Goal: Task Accomplishment & Management: Use online tool/utility

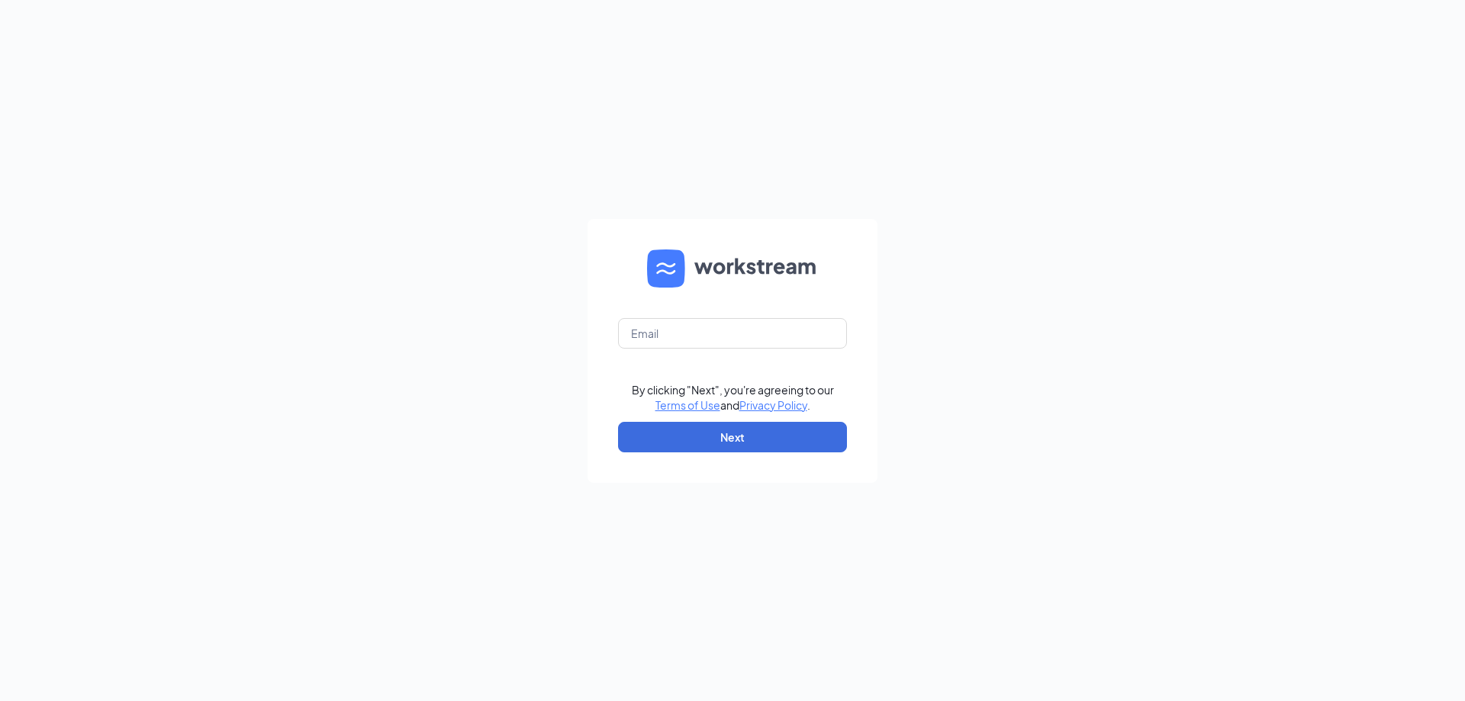
click at [734, 313] on form "By clicking "Next", you're agreeing to our Terms of Use and Privacy Policy . Ne…" at bounding box center [732, 351] width 290 height 264
click at [716, 330] on input "text" at bounding box center [732, 333] width 229 height 31
type input "[PERSON_NAME][EMAIL_ADDRESS][PERSON_NAME][DOMAIN_NAME]"
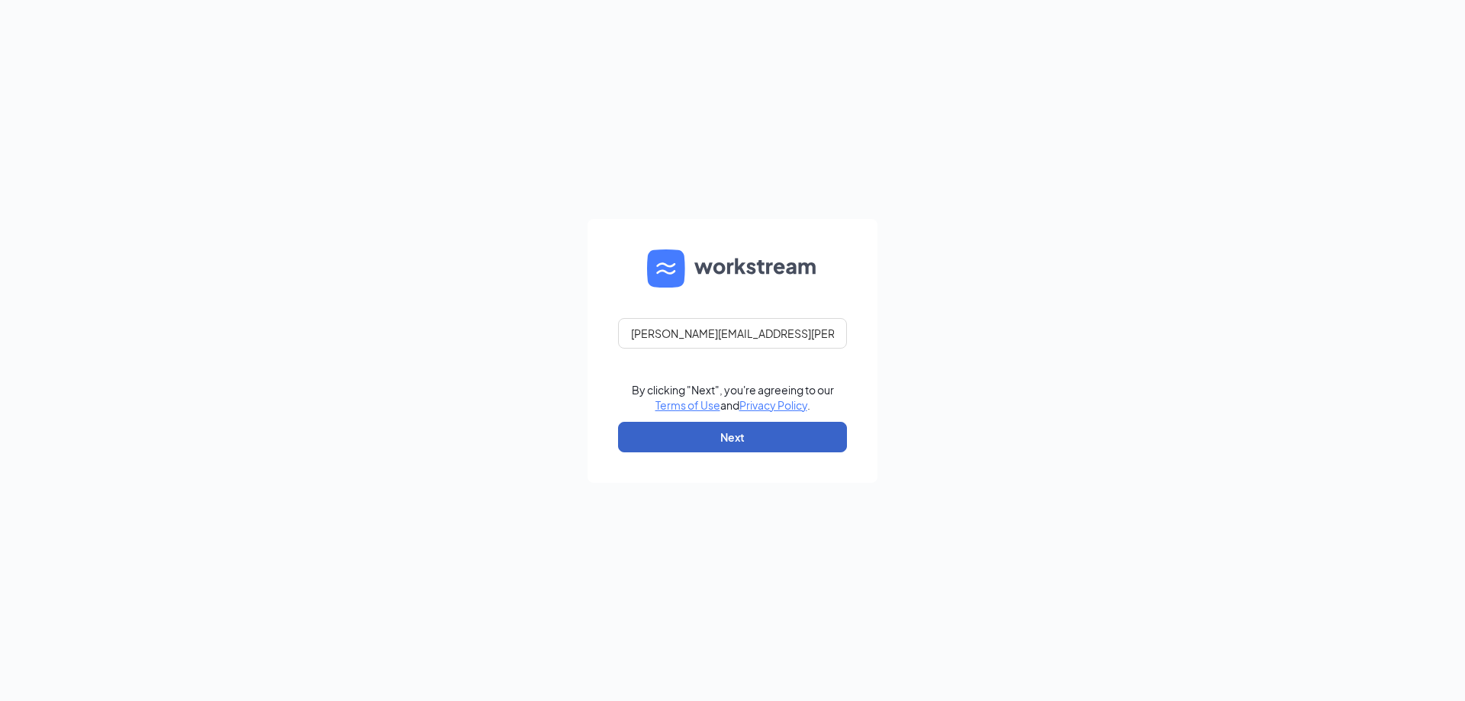
click at [767, 433] on button "Next" at bounding box center [732, 437] width 229 height 31
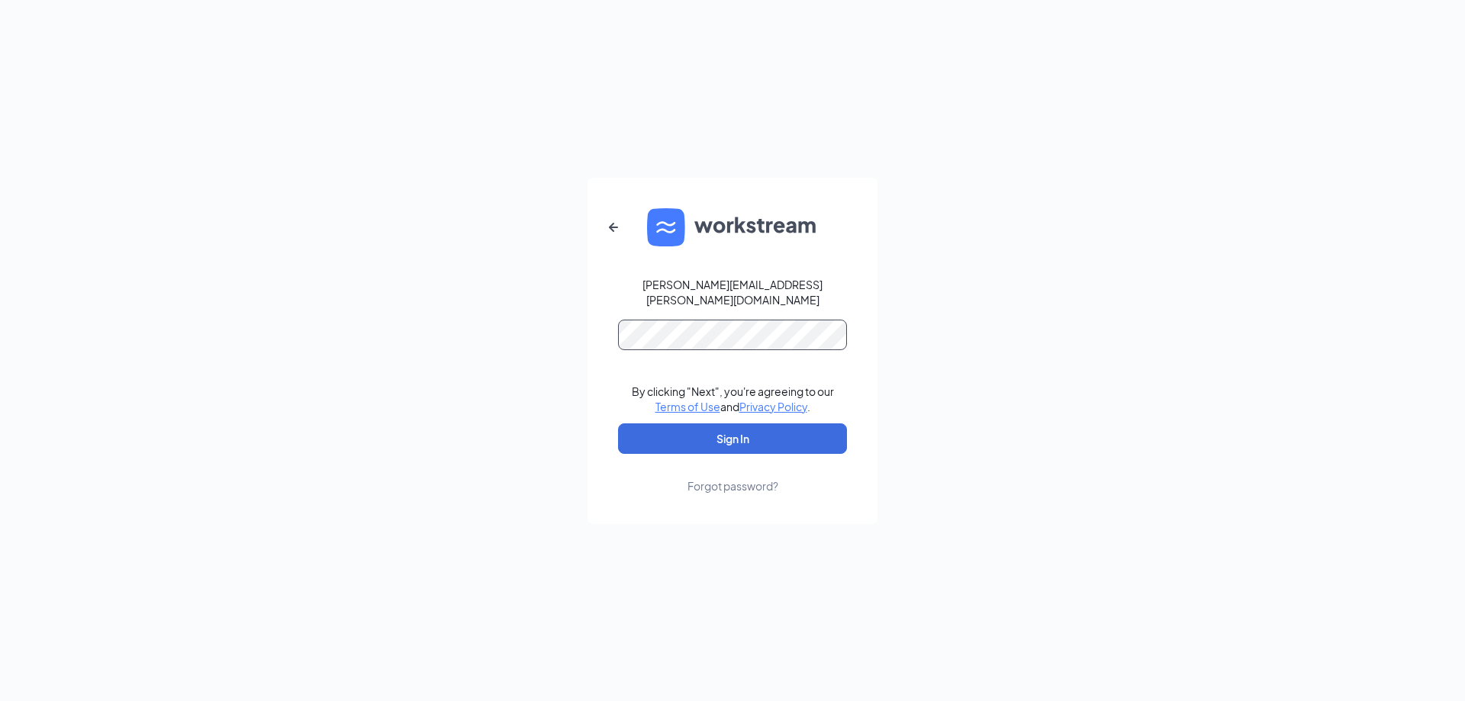
click at [618, 423] on button "Sign In" at bounding box center [732, 438] width 229 height 31
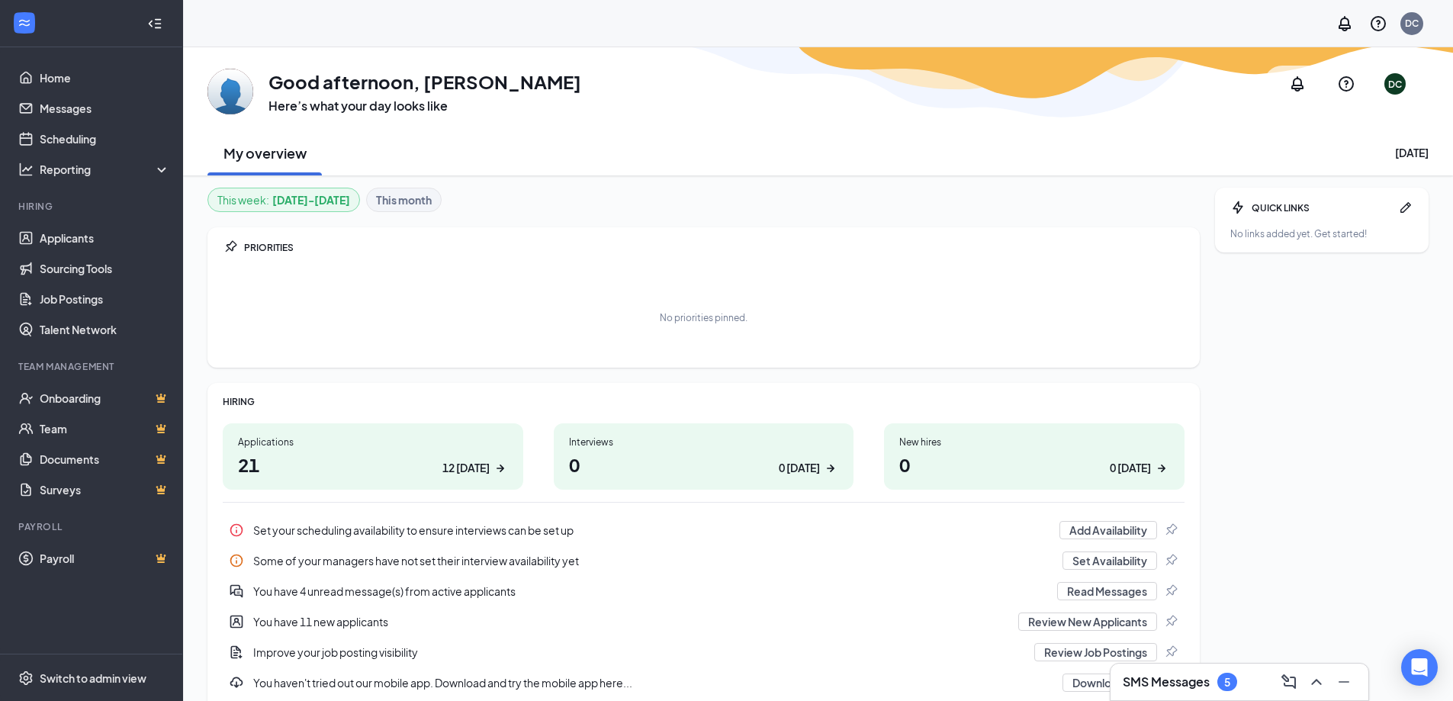
click at [1151, 671] on div "SMS Messages 5" at bounding box center [1239, 682] width 233 height 24
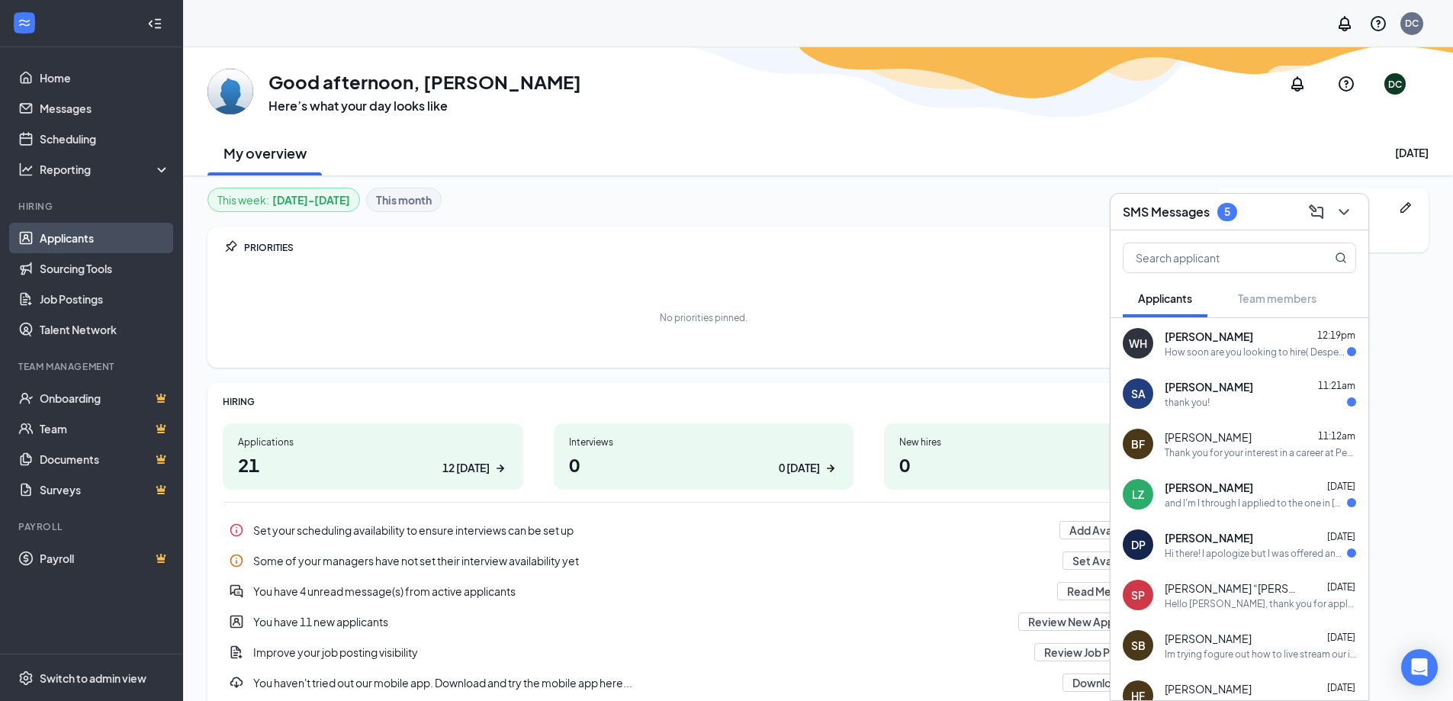
click at [116, 233] on link "Applicants" at bounding box center [105, 238] width 130 height 31
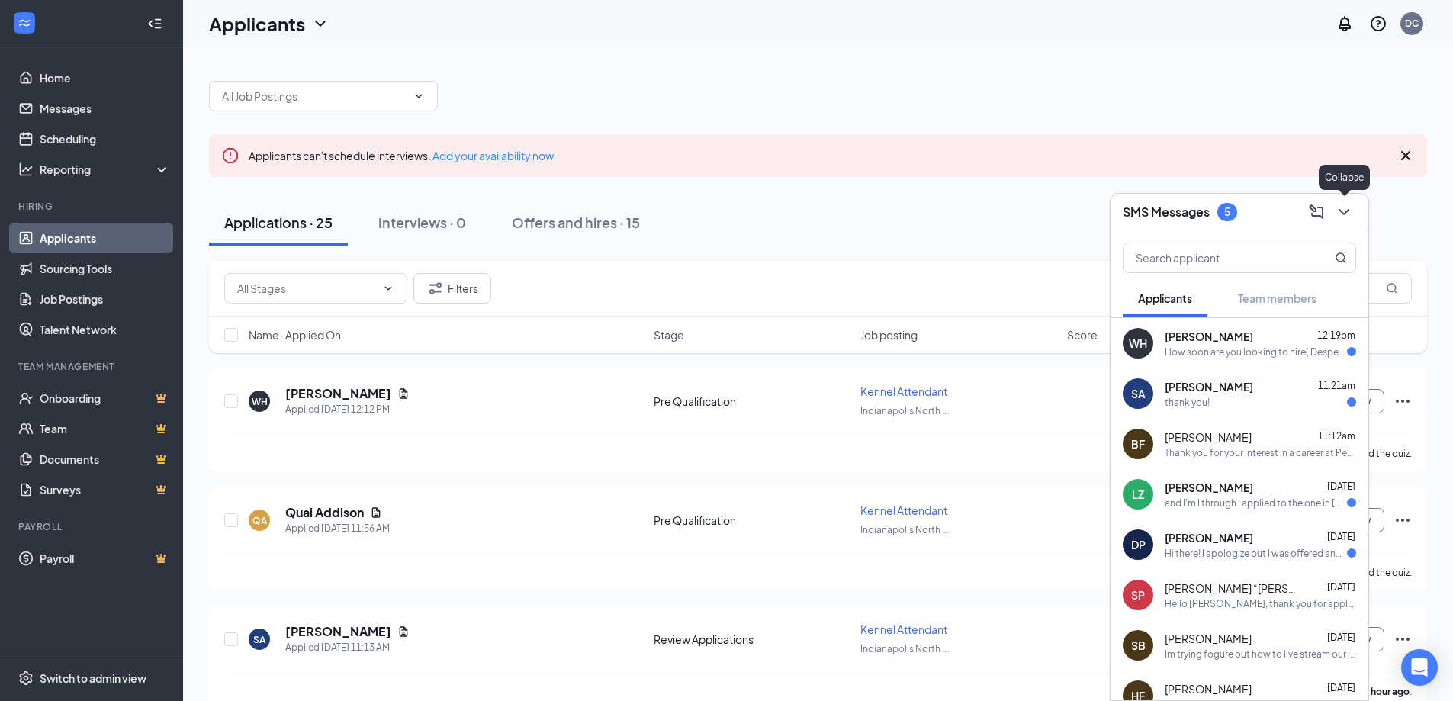
click at [1342, 216] on icon "ChevronDown" at bounding box center [1344, 212] width 18 height 18
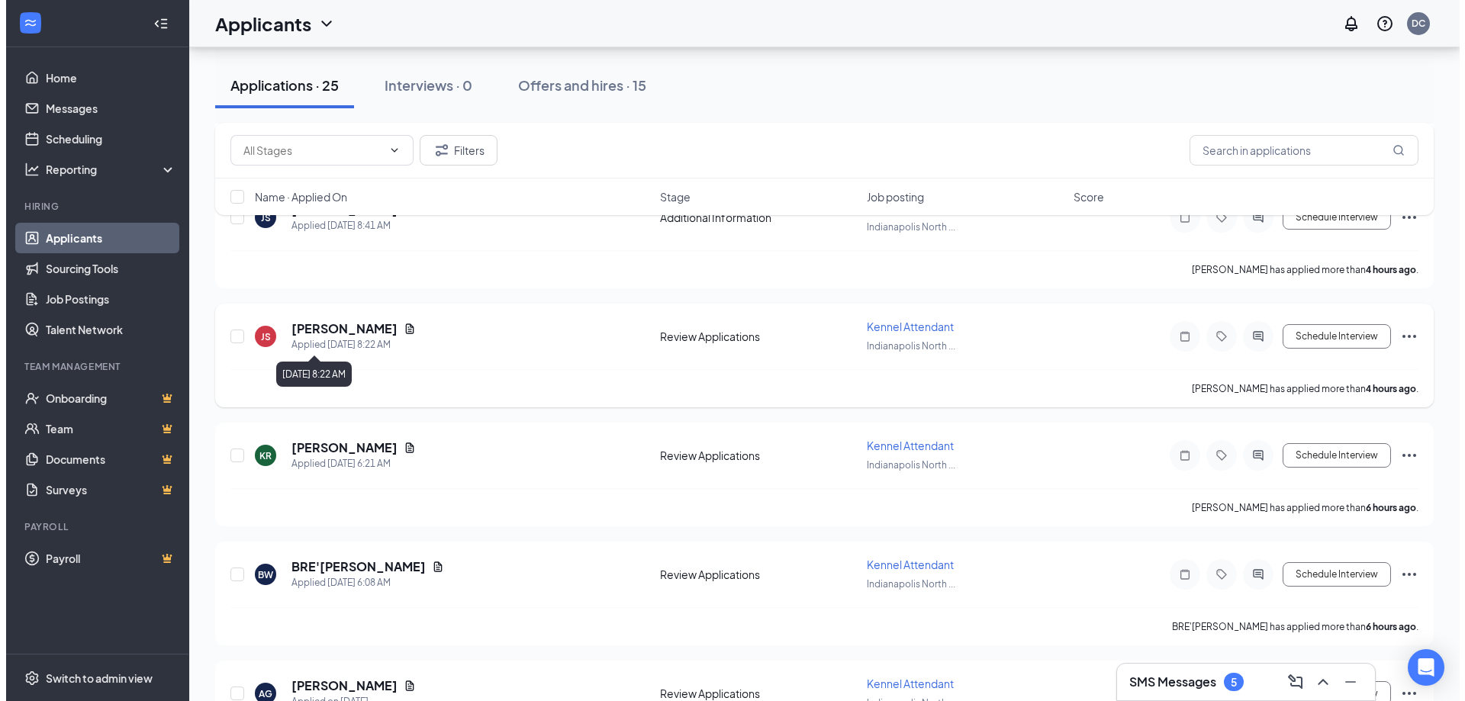
scroll to position [1016, 0]
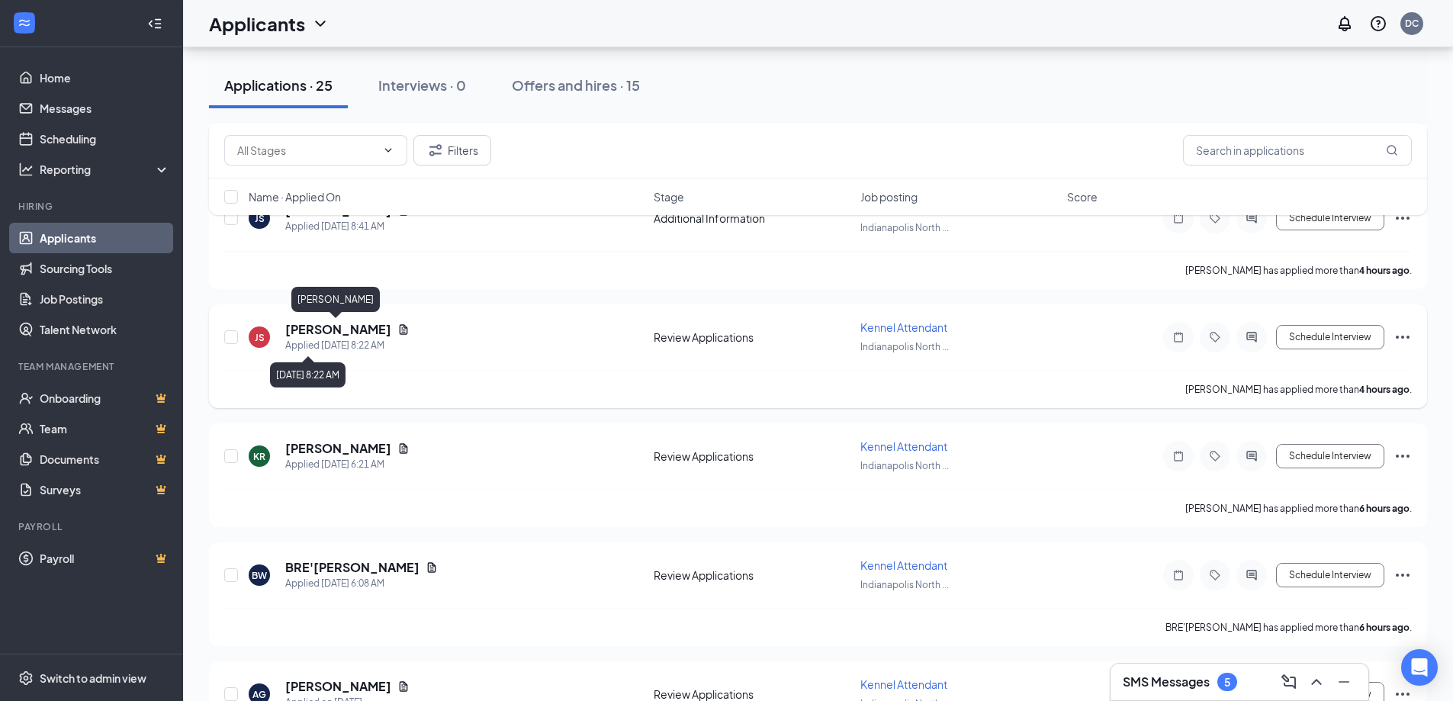
click at [333, 333] on h5 "[PERSON_NAME]" at bounding box center [338, 329] width 106 height 17
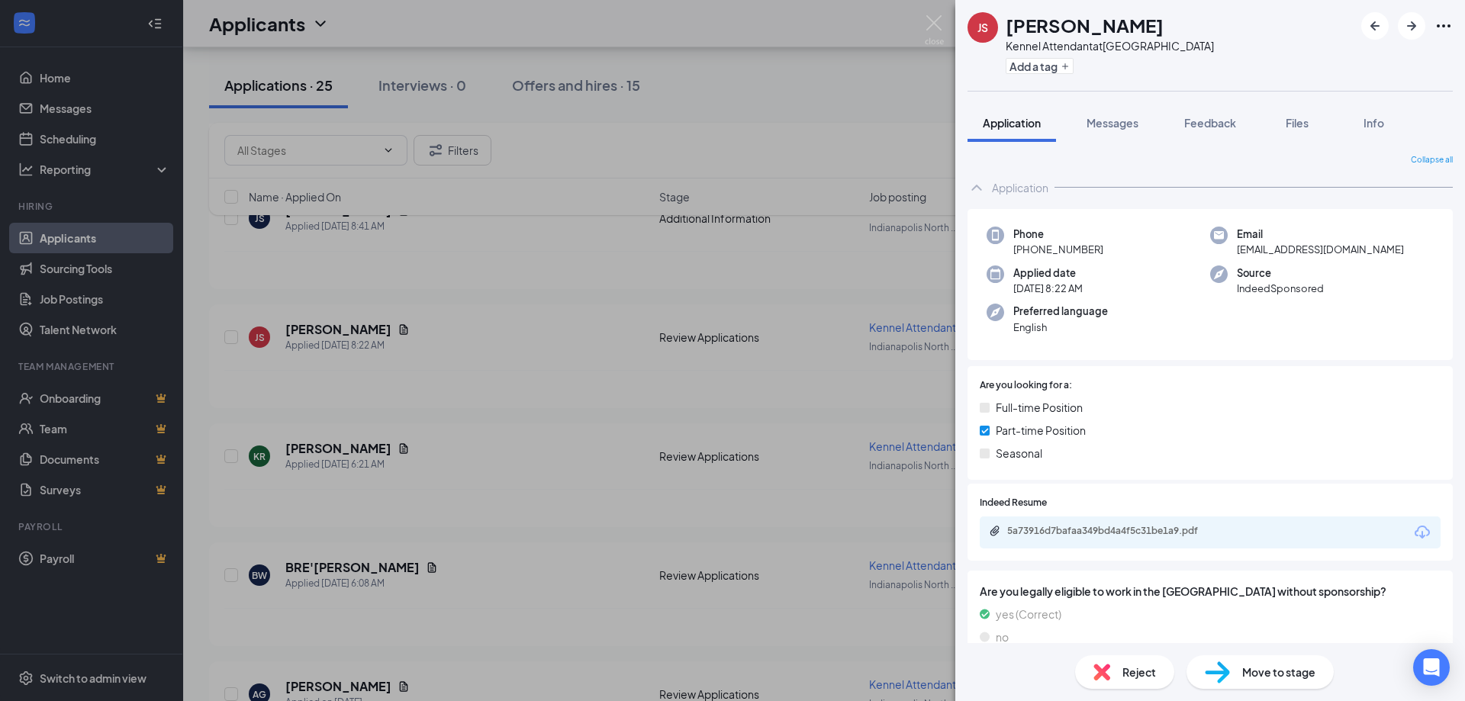
click at [1295, 114] on button "Files" at bounding box center [1296, 123] width 61 height 38
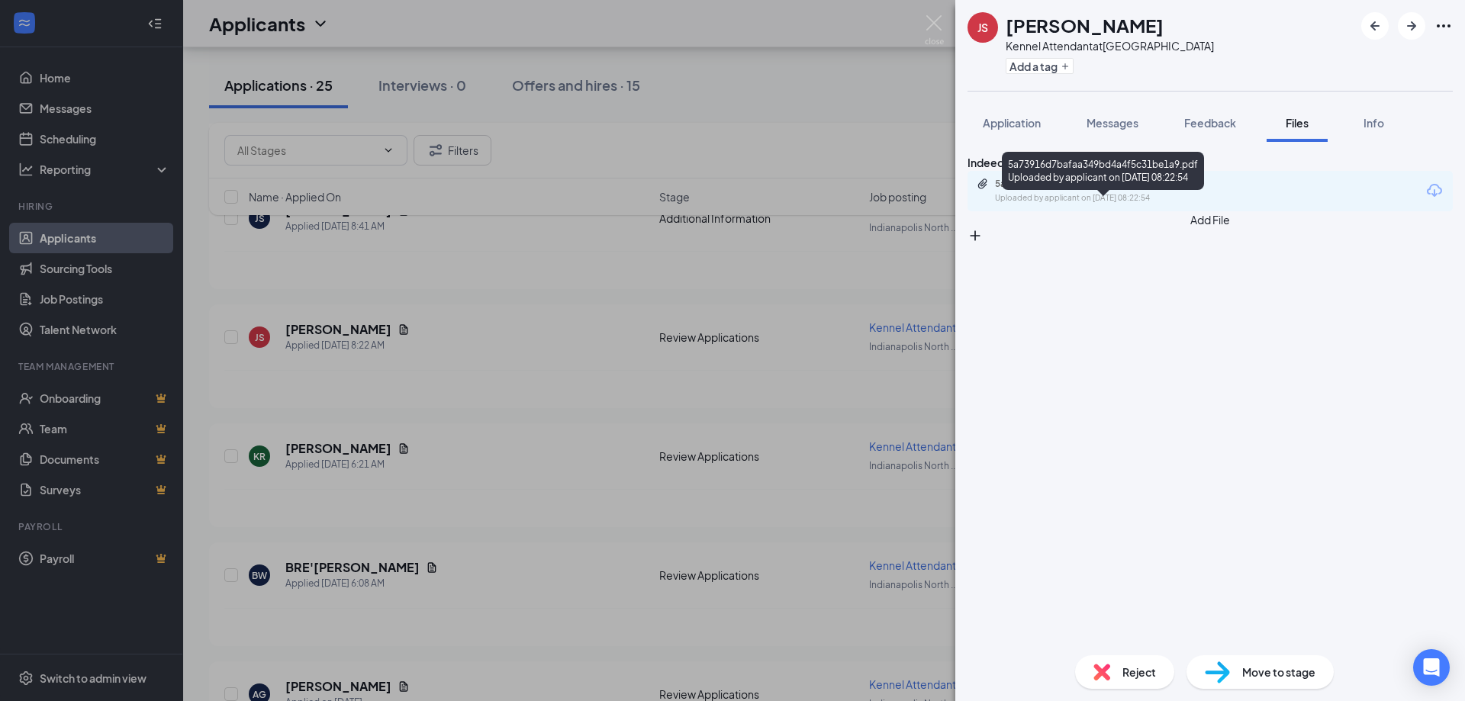
click at [1143, 190] on div "5a73916d7bafaa349bd4a4f5c31be1a9.pdf" at bounding box center [1102, 184] width 214 height 12
